Goal: Task Accomplishment & Management: Manage account settings

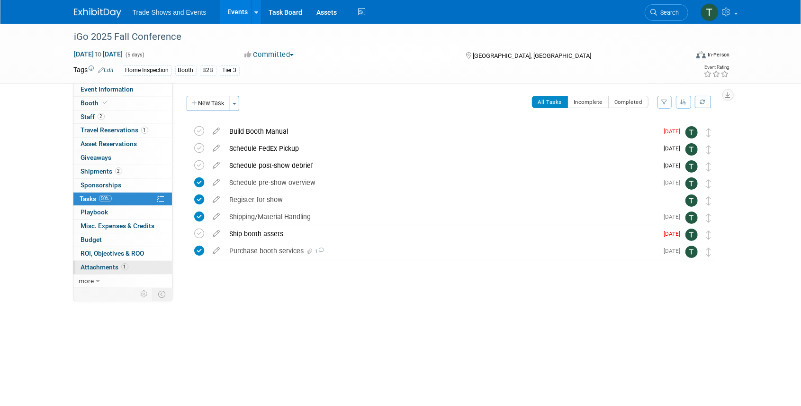
click at [126, 264] on span "1" at bounding box center [124, 266] width 7 height 7
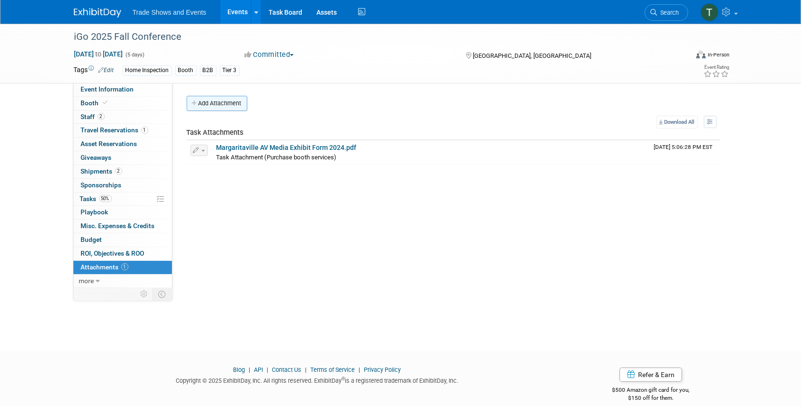
click at [223, 99] on button "Add Attachment" at bounding box center [217, 103] width 61 height 15
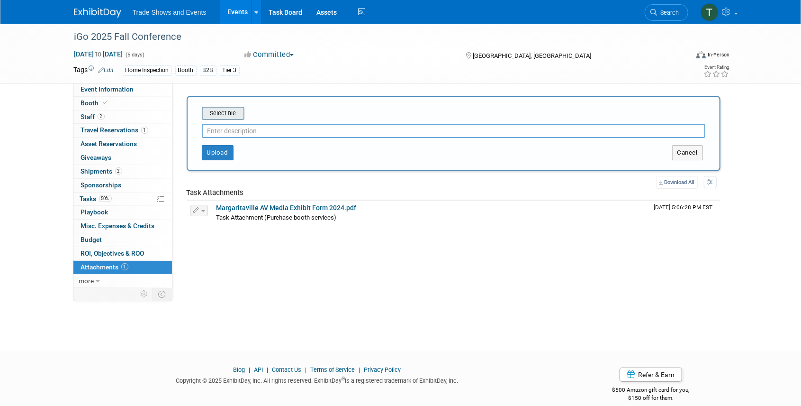
click at [219, 116] on input "file" at bounding box center [187, 113] width 113 height 11
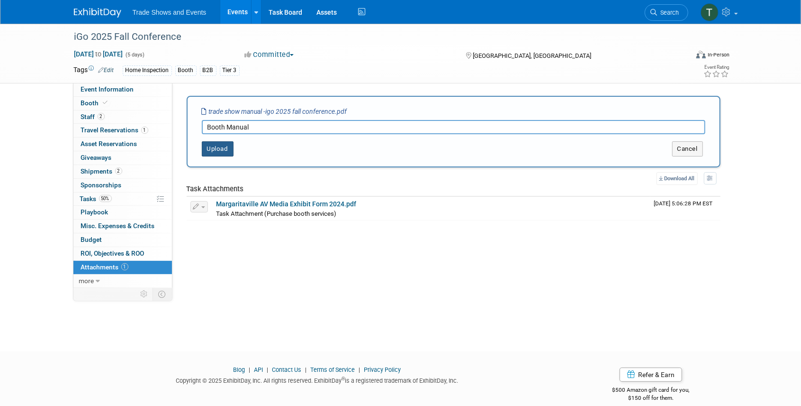
type input "Booth Manual"
click at [222, 149] on button "Upload" at bounding box center [218, 148] width 32 height 15
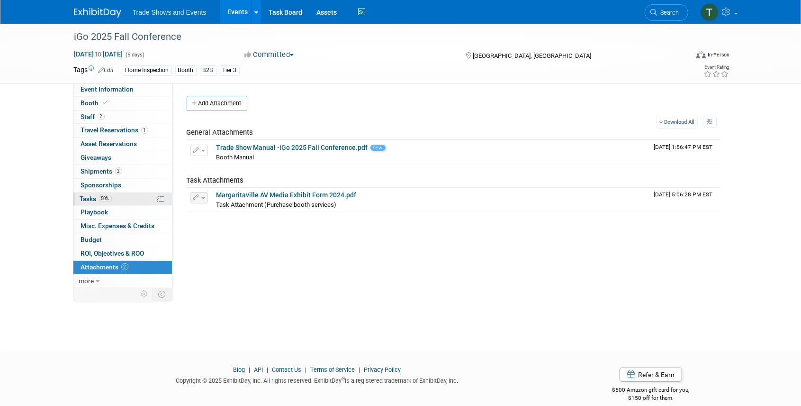
click at [88, 201] on link "50% Tasks 50%" at bounding box center [122, 198] width 99 height 13
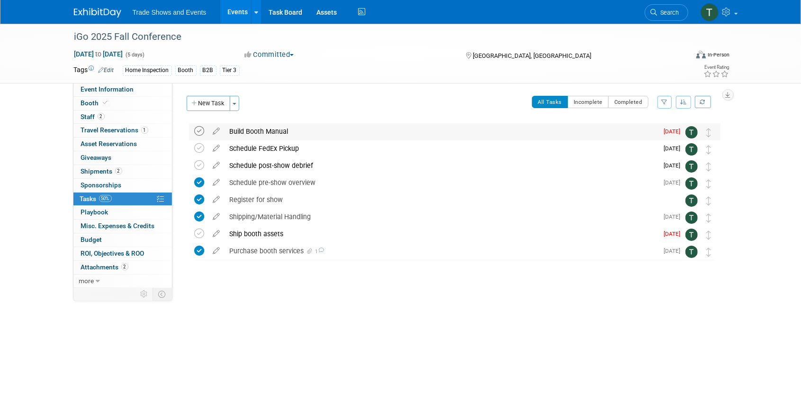
click at [199, 130] on icon at bounding box center [200, 131] width 10 height 10
click at [258, 250] on div "Purchase booth services 1" at bounding box center [441, 251] width 433 height 16
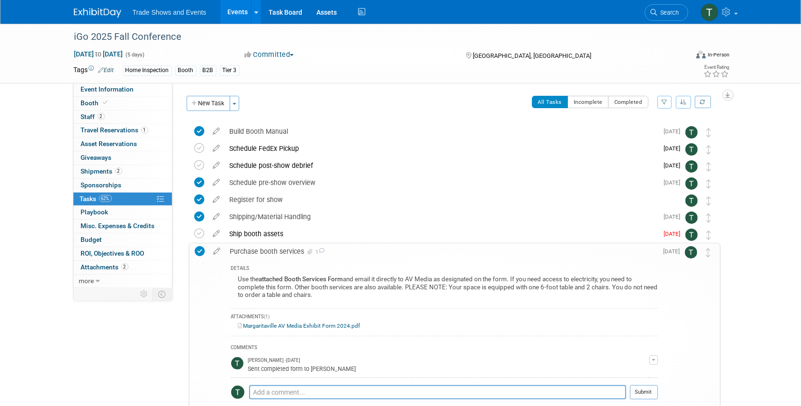
click at [258, 250] on div "Purchase booth services 1" at bounding box center [441, 251] width 433 height 16
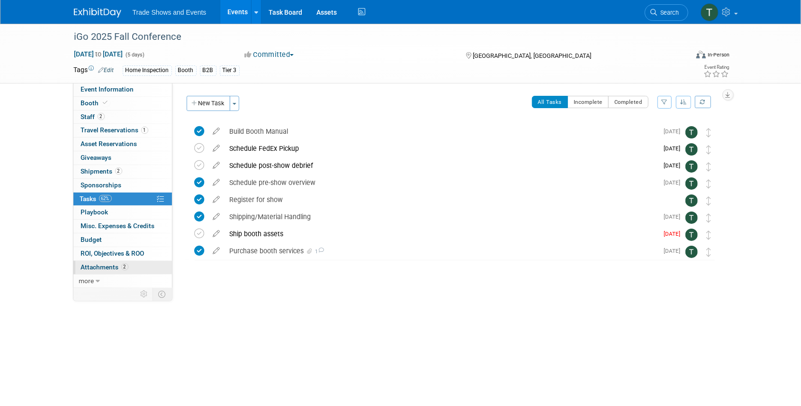
click at [108, 264] on span "Attachments 2" at bounding box center [104, 267] width 47 height 8
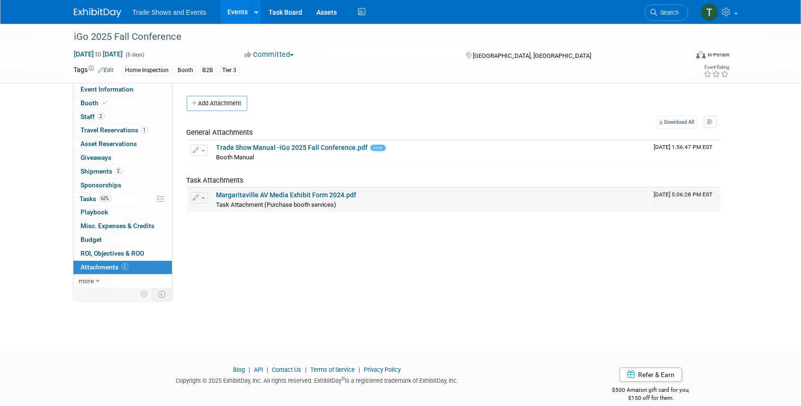
click at [270, 193] on link "Margaritaville AV Media Exhibit Form 2024.pdf" at bounding box center [286, 195] width 140 height 8
click at [115, 91] on span "Event Information" at bounding box center [107, 89] width 53 height 8
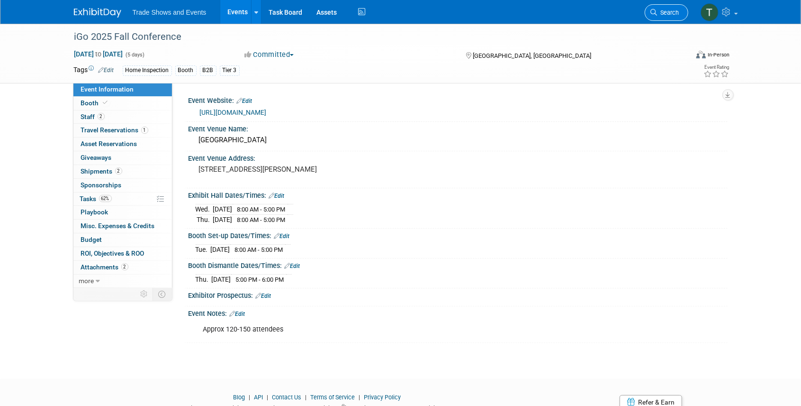
click at [670, 12] on span "Search" at bounding box center [669, 12] width 22 height 7
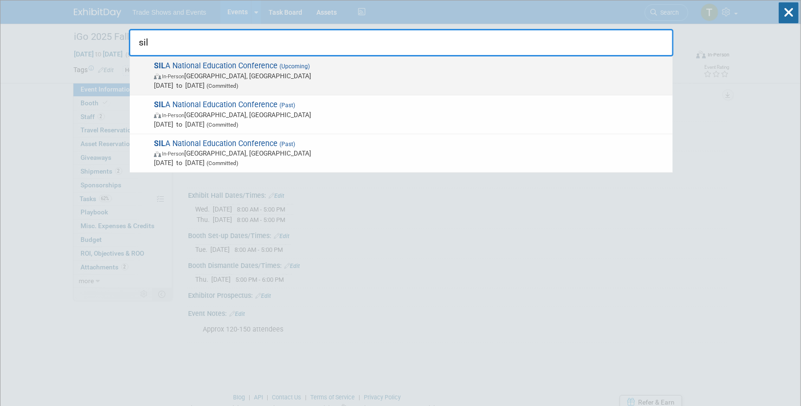
type input "sil"
click at [234, 70] on span "SIL A National Education Conference (Upcoming) In-Person New Orleans, LA Oct 26…" at bounding box center [409, 75] width 517 height 29
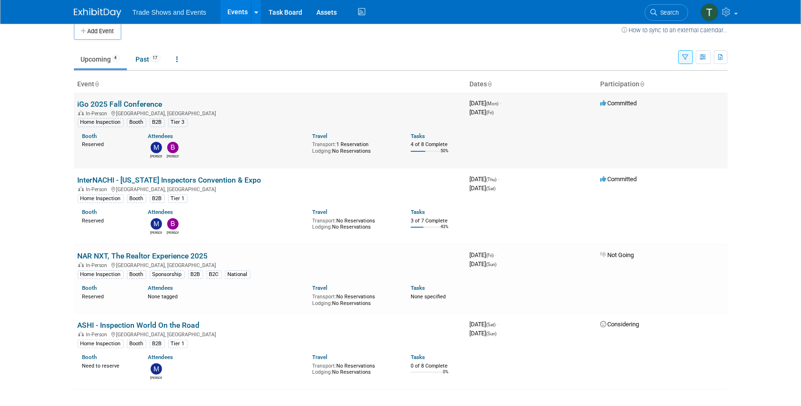
scroll to position [9, 0]
click at [681, 52] on button "button" at bounding box center [685, 58] width 15 height 14
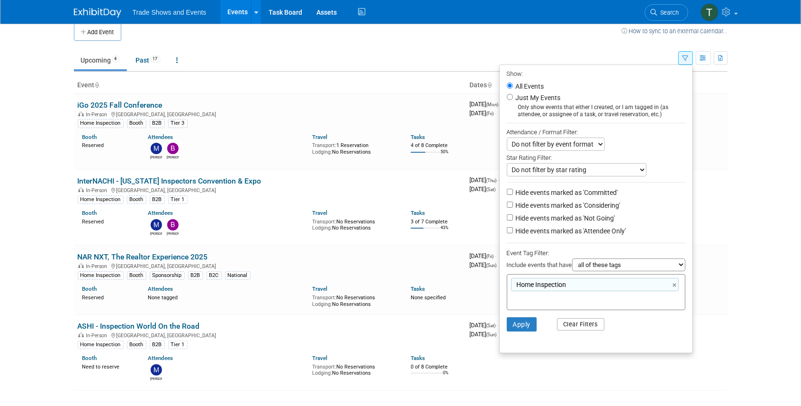
click at [577, 320] on button "Clear Filters" at bounding box center [580, 324] width 47 height 12
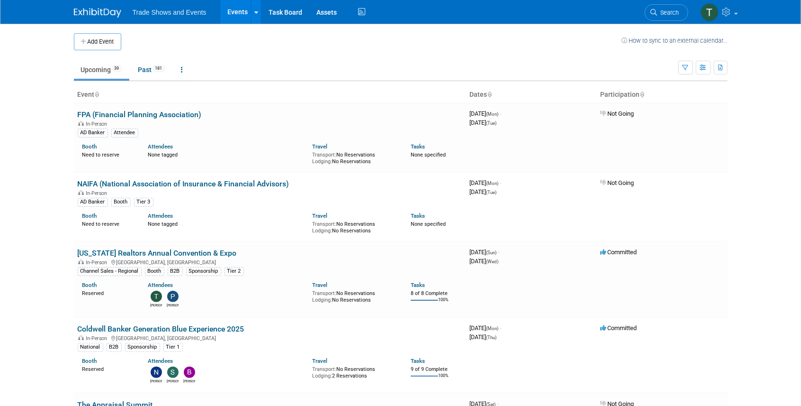
click at [91, 71] on link "Upcoming 39" at bounding box center [101, 70] width 55 height 18
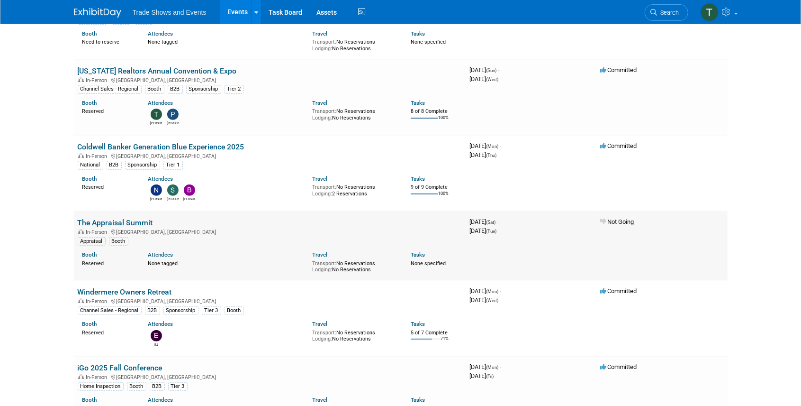
scroll to position [221, 0]
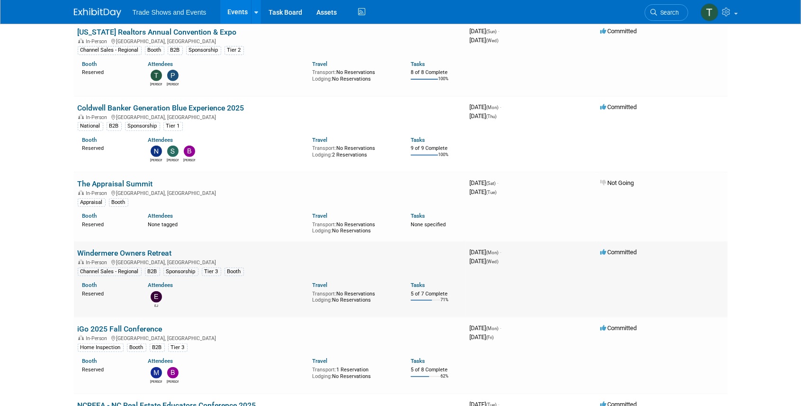
click at [133, 251] on link "Windermere Owners Retreat" at bounding box center [125, 252] width 94 height 9
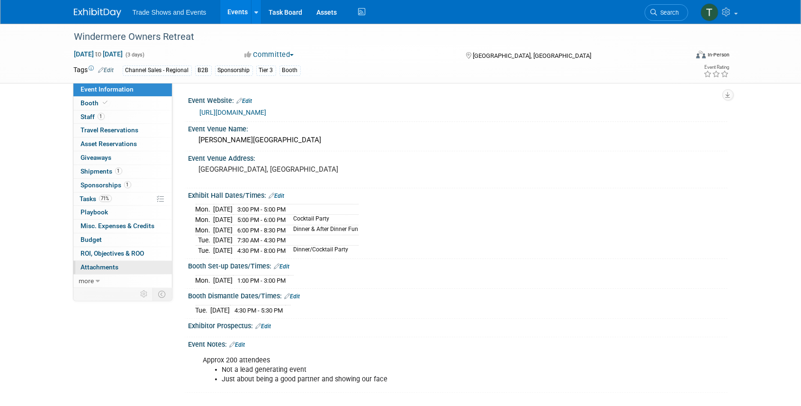
click at [117, 267] on span "Attachments 0" at bounding box center [100, 267] width 38 height 8
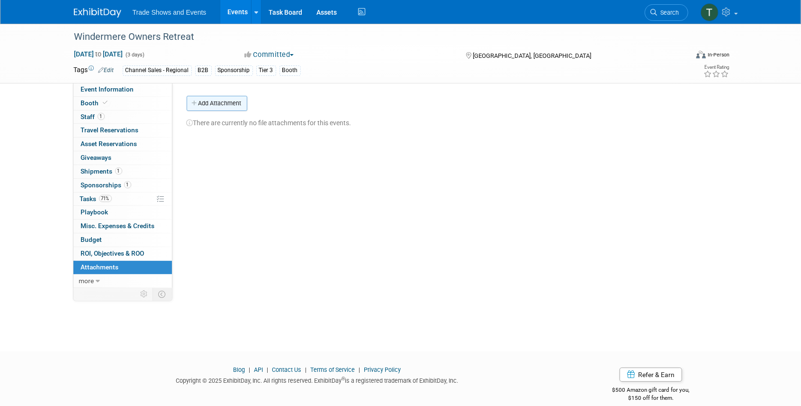
click at [221, 99] on button "Add Attachment" at bounding box center [217, 103] width 61 height 15
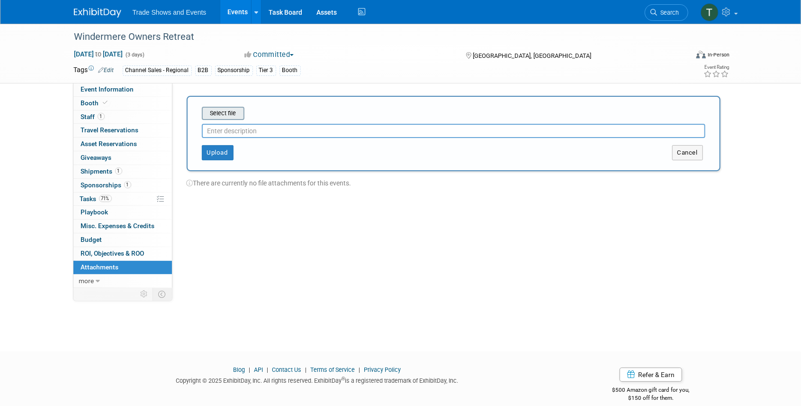
click at [220, 112] on input "file" at bounding box center [187, 113] width 113 height 11
type input "Booth Manual"
click at [217, 151] on button "Upload" at bounding box center [218, 148] width 32 height 15
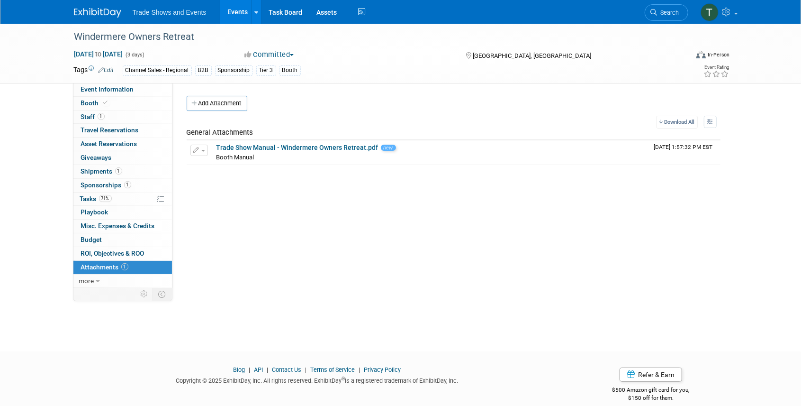
click at [240, 13] on link "Events" at bounding box center [237, 12] width 35 height 24
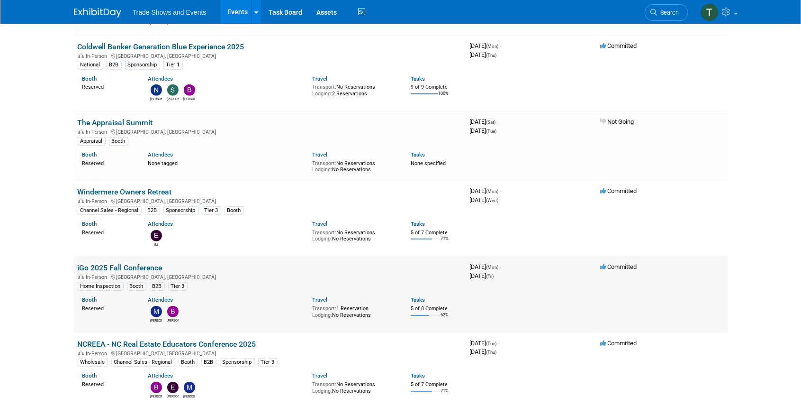
scroll to position [284, 0]
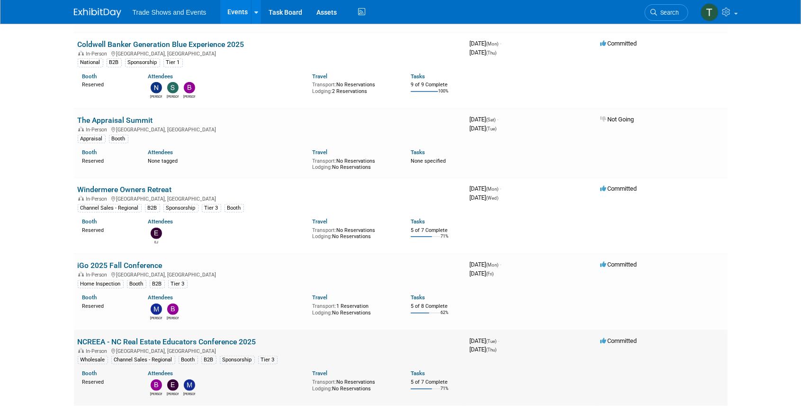
click at [133, 337] on link "NCREEA - NC Real Estate Educators Conference 2025" at bounding box center [167, 341] width 179 height 9
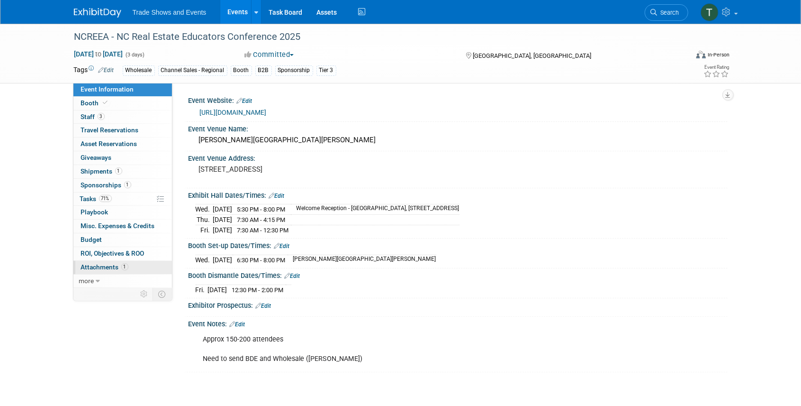
click at [111, 264] on span "Attachments 1" at bounding box center [104, 267] width 47 height 8
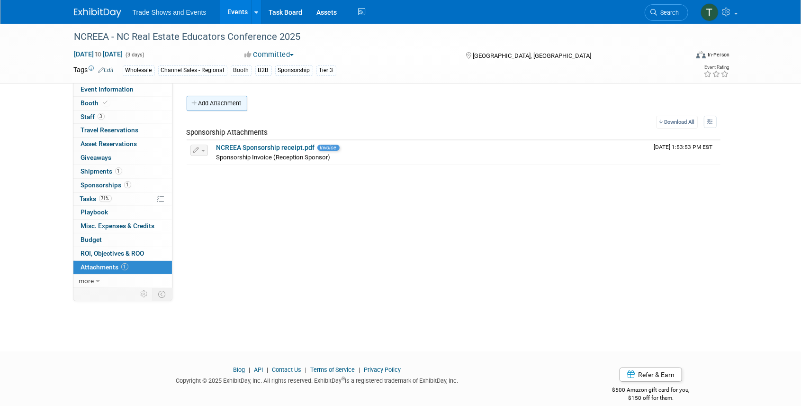
click at [221, 104] on button "Add Attachment" at bounding box center [217, 103] width 61 height 15
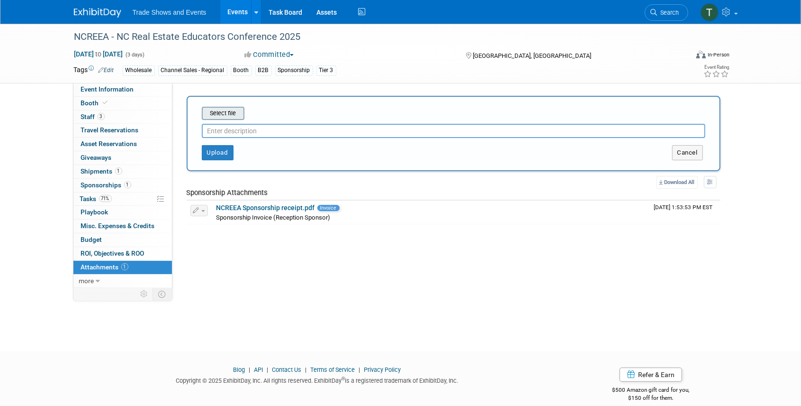
click at [227, 116] on input "file" at bounding box center [187, 113] width 113 height 11
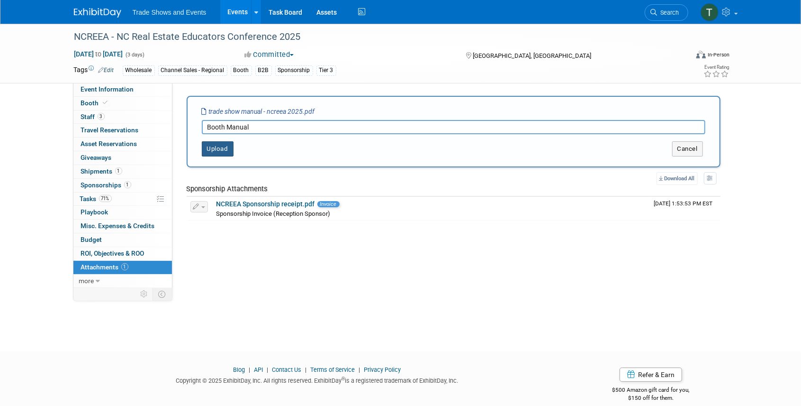
type input "Booth Manual"
click at [218, 145] on button "Upload" at bounding box center [218, 148] width 32 height 15
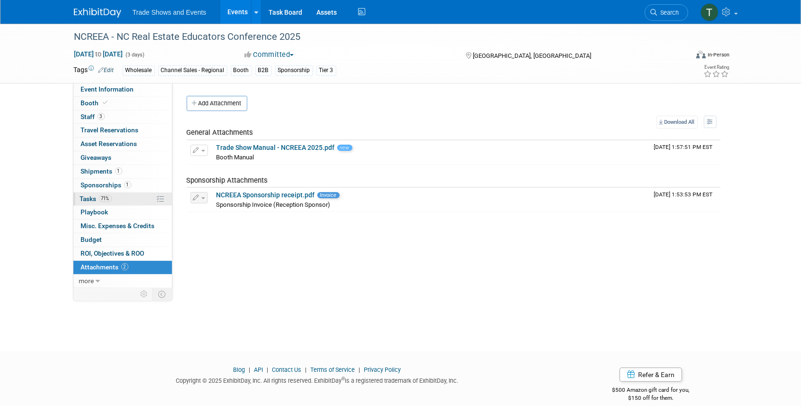
click at [91, 199] on span "Tasks 71%" at bounding box center [96, 199] width 32 height 8
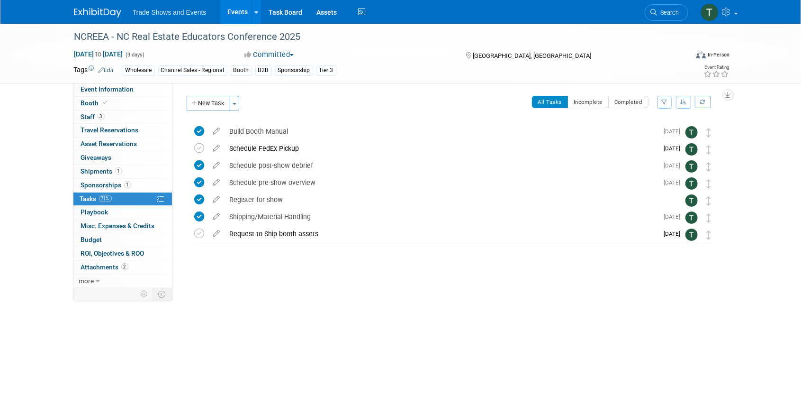
click at [236, 9] on link "Events" at bounding box center [237, 12] width 35 height 24
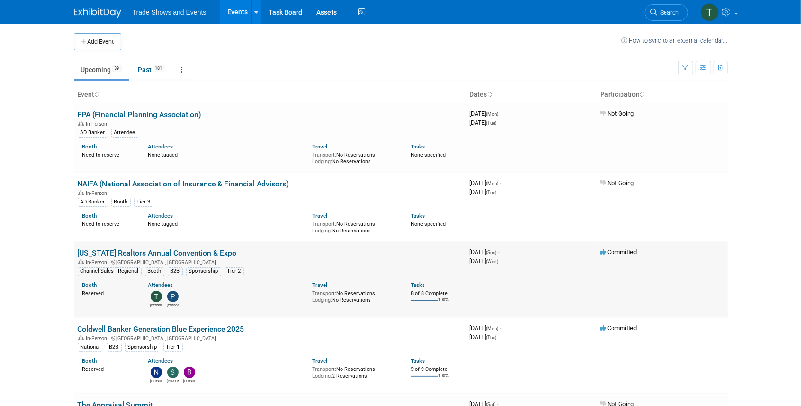
click at [181, 249] on link "[US_STATE] Realtors Annual Convention & Expo" at bounding box center [157, 252] width 159 height 9
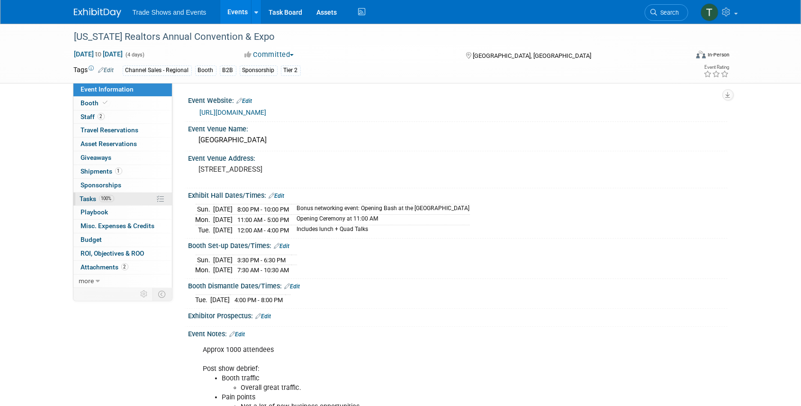
click at [86, 195] on span "Tasks 100%" at bounding box center [97, 199] width 34 height 8
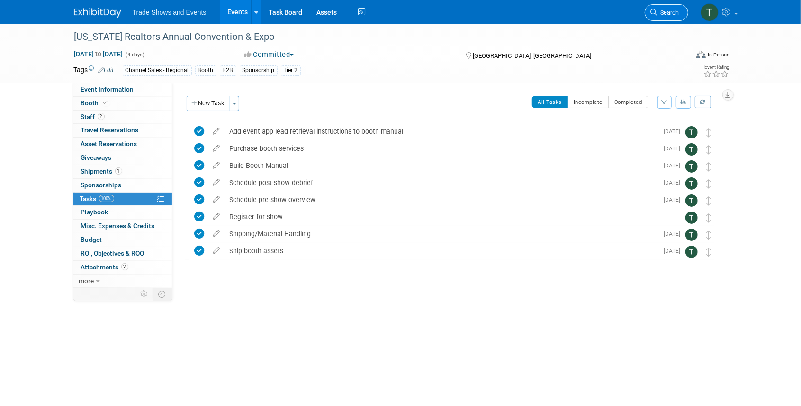
click at [674, 16] on link "Search" at bounding box center [667, 12] width 44 height 17
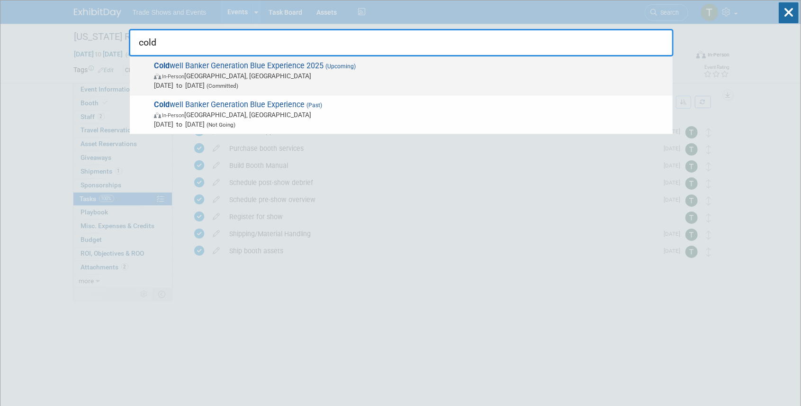
type input "cold"
click at [255, 64] on span "Cold well Banker Generation Blue Experience 2025 (Upcoming) In-Person Las Vegas…" at bounding box center [409, 75] width 517 height 29
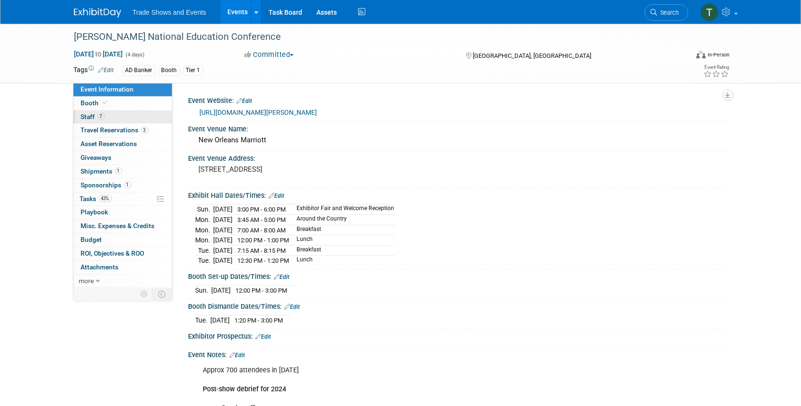
click at [81, 116] on span "Staff 7" at bounding box center [93, 117] width 24 height 8
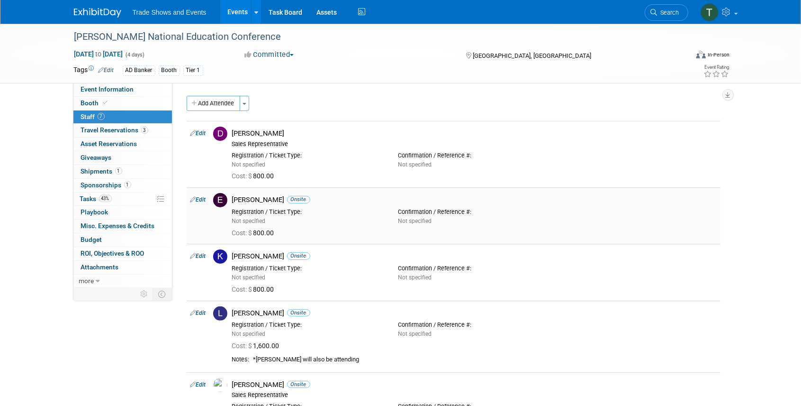
click at [204, 200] on link "Edit" at bounding box center [198, 199] width 16 height 7
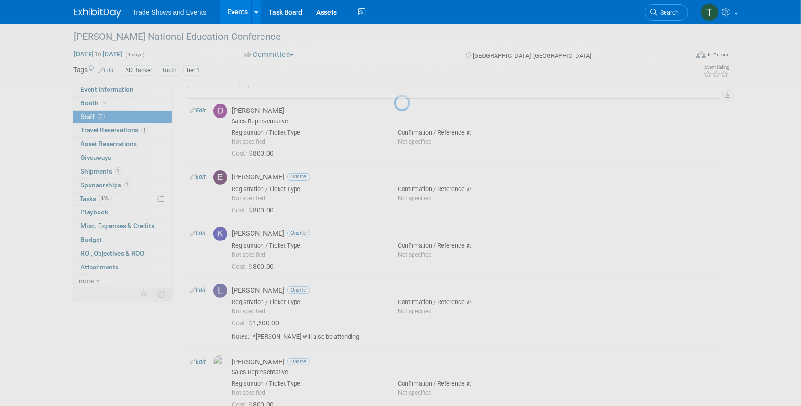
select select "49b2d125-33e3-43b2-8b75-38252e67c81d"
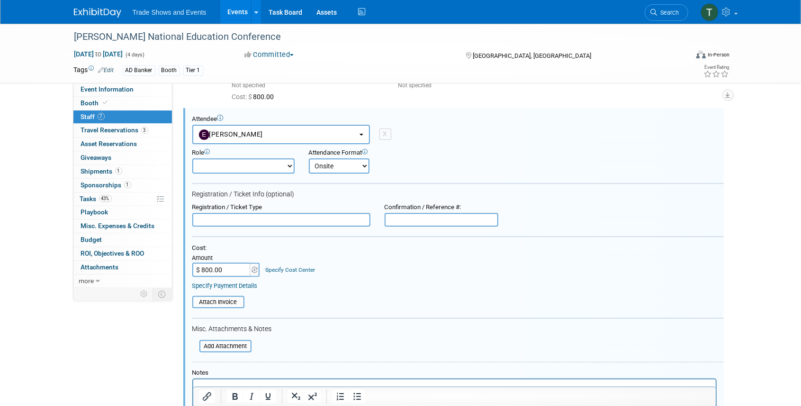
click at [255, 122] on div "Attendee" at bounding box center [458, 119] width 532 height 8
click at [260, 134] on span "[PERSON_NAME]" at bounding box center [231, 134] width 64 height 8
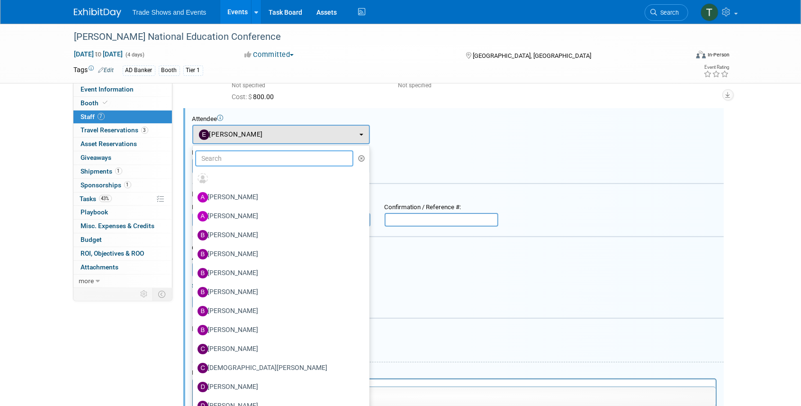
click at [255, 163] on input "text" at bounding box center [274, 158] width 159 height 16
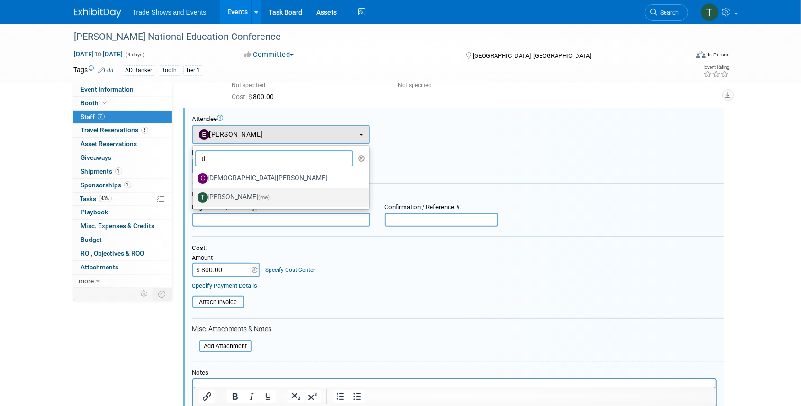
type input "ti"
click at [259, 196] on span "(me)" at bounding box center [264, 197] width 11 height 7
click at [194, 196] on input "Tiff Wagner (me)" at bounding box center [191, 196] width 6 height 6
select select "6f338f51-de39-4534-b021-75e697bcb1c3"
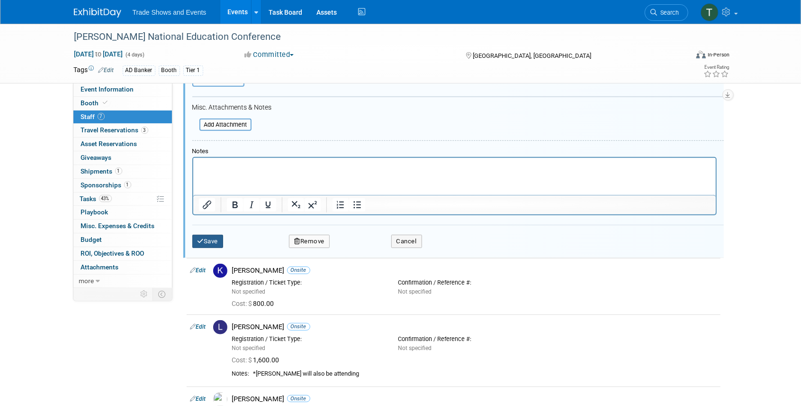
click at [213, 241] on button "Save" at bounding box center [207, 240] width 31 height 13
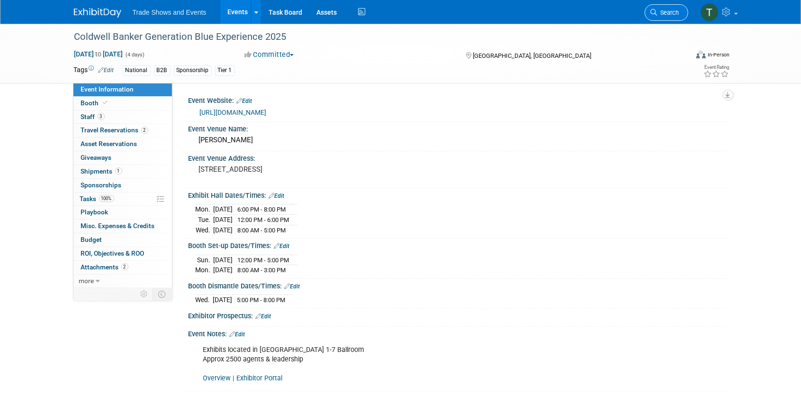
click at [655, 12] on icon at bounding box center [654, 12] width 7 height 7
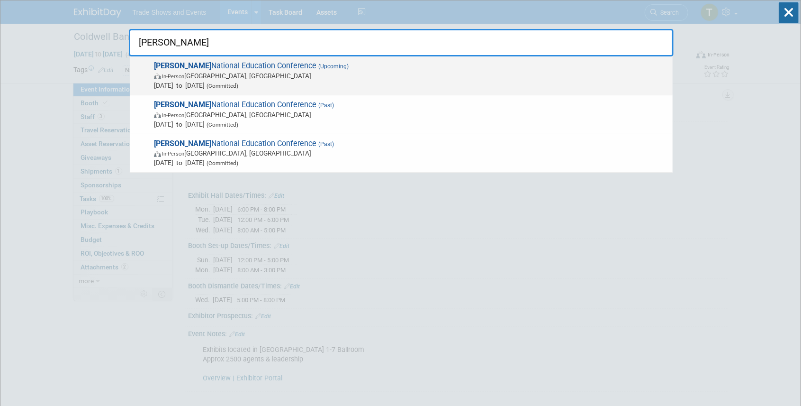
type input "sila"
click at [240, 64] on span "SILA National Education Conference (Upcoming) In-Person New Orleans, LA Oct 26,…" at bounding box center [409, 75] width 517 height 29
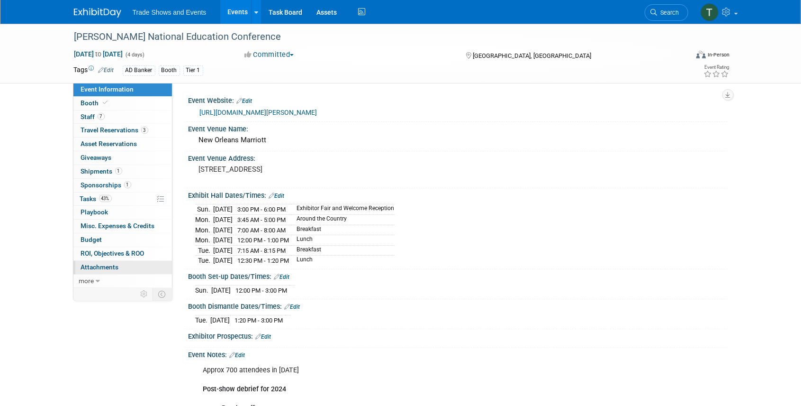
click at [113, 265] on span "Attachments 0" at bounding box center [100, 267] width 38 height 8
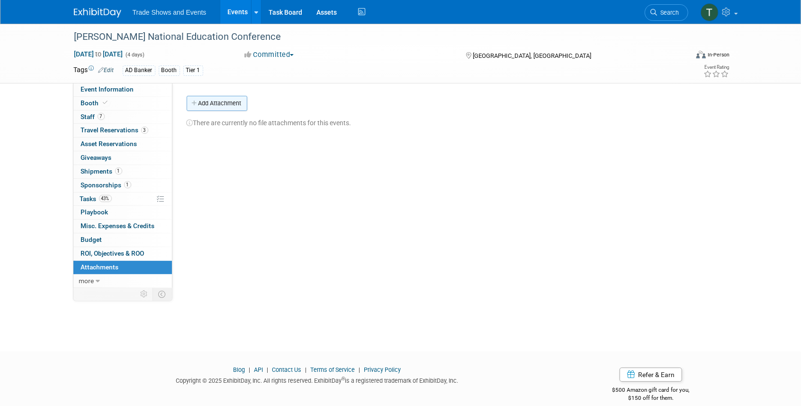
click at [215, 101] on button "Add Attachment" at bounding box center [217, 103] width 61 height 15
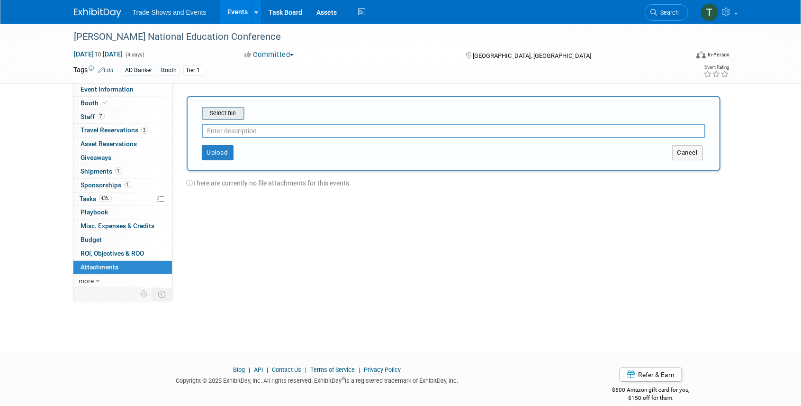
click at [226, 112] on input "file" at bounding box center [187, 113] width 113 height 11
type input "Floorplan"
click at [216, 145] on button "Upload" at bounding box center [218, 148] width 32 height 15
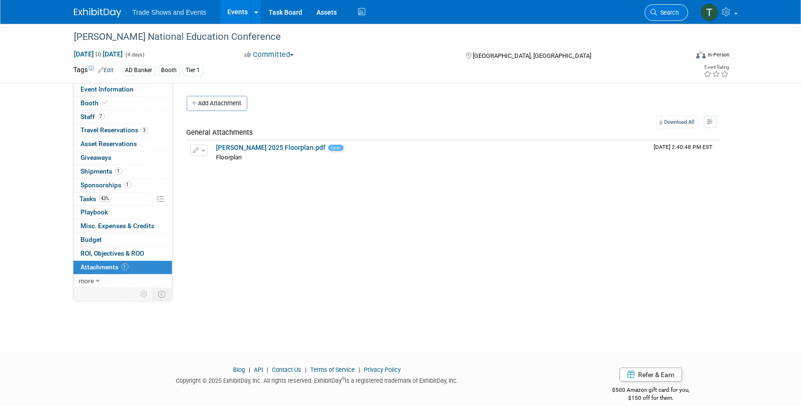
click at [676, 11] on span "Search" at bounding box center [669, 12] width 22 height 7
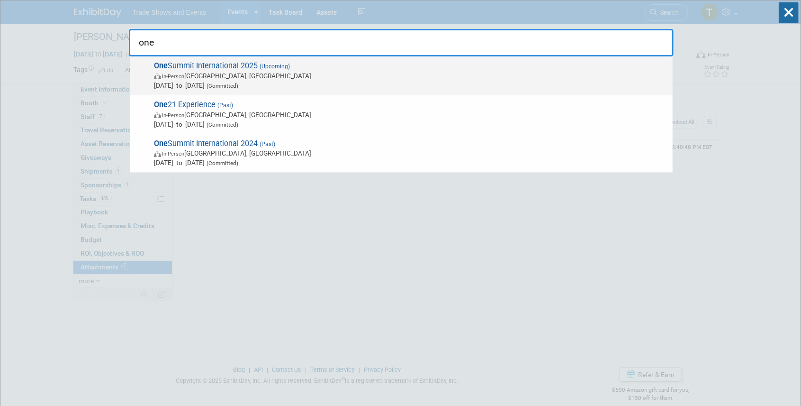
type input "one"
click at [218, 67] on span "One Summit International 2025 (Upcoming) In-Person Miami, FL Nov 2, 2025 to Nov…" at bounding box center [409, 75] width 517 height 29
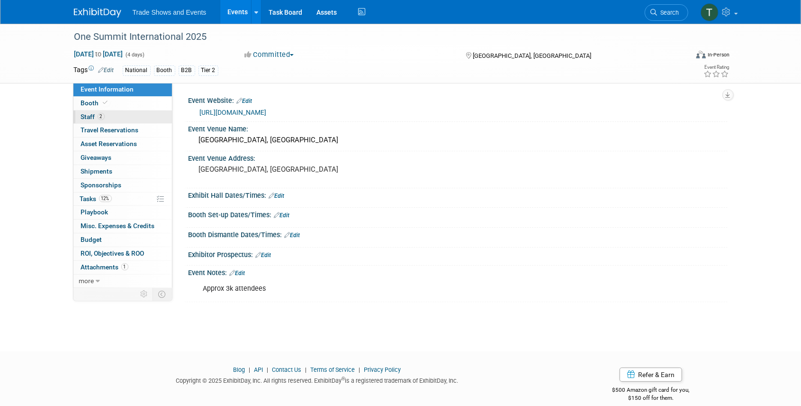
click at [94, 118] on span "Staff 2" at bounding box center [93, 117] width 24 height 8
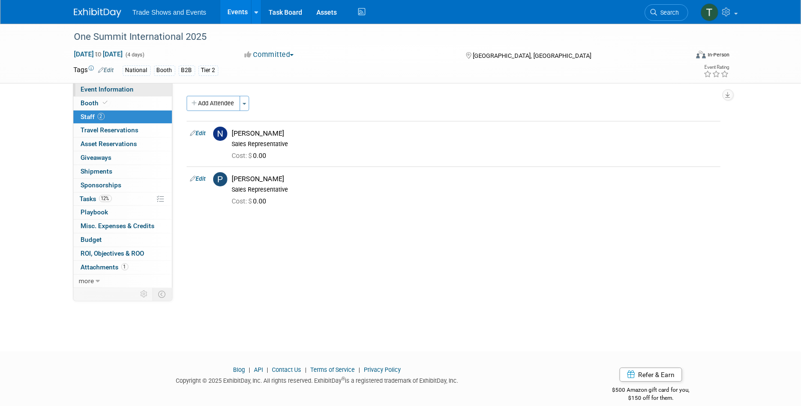
click at [117, 87] on span "Event Information" at bounding box center [107, 89] width 53 height 8
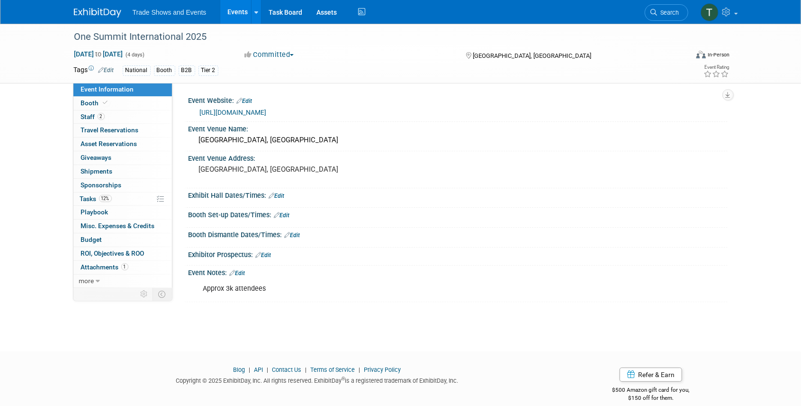
click at [261, 112] on link "[URL][DOMAIN_NAME]" at bounding box center [233, 112] width 67 height 8
